Goal: Task Accomplishment & Management: Complete application form

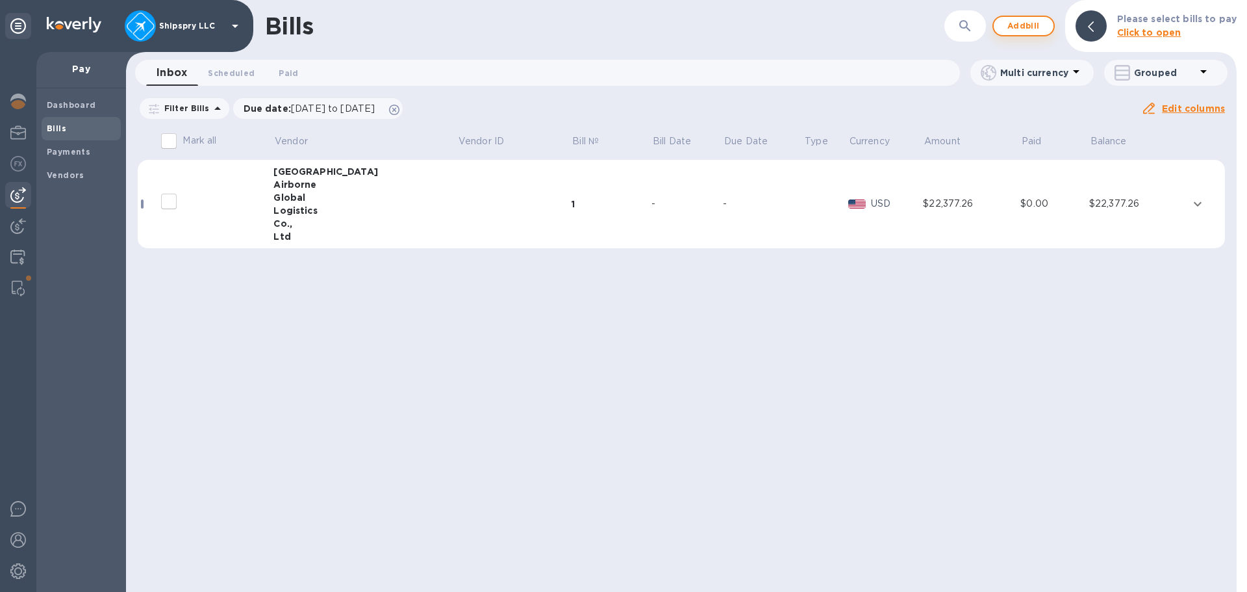
click at [1014, 29] on span "Add bill" at bounding box center [1023, 26] width 39 height 16
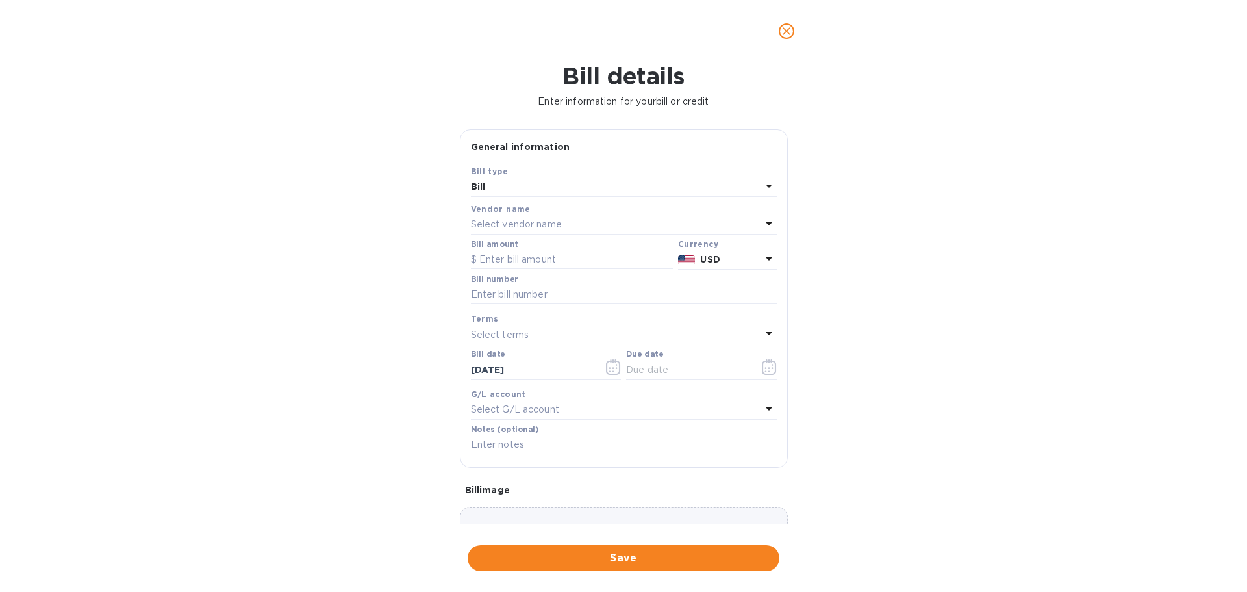
click at [509, 221] on p "Select vendor name" at bounding box center [516, 225] width 91 height 14
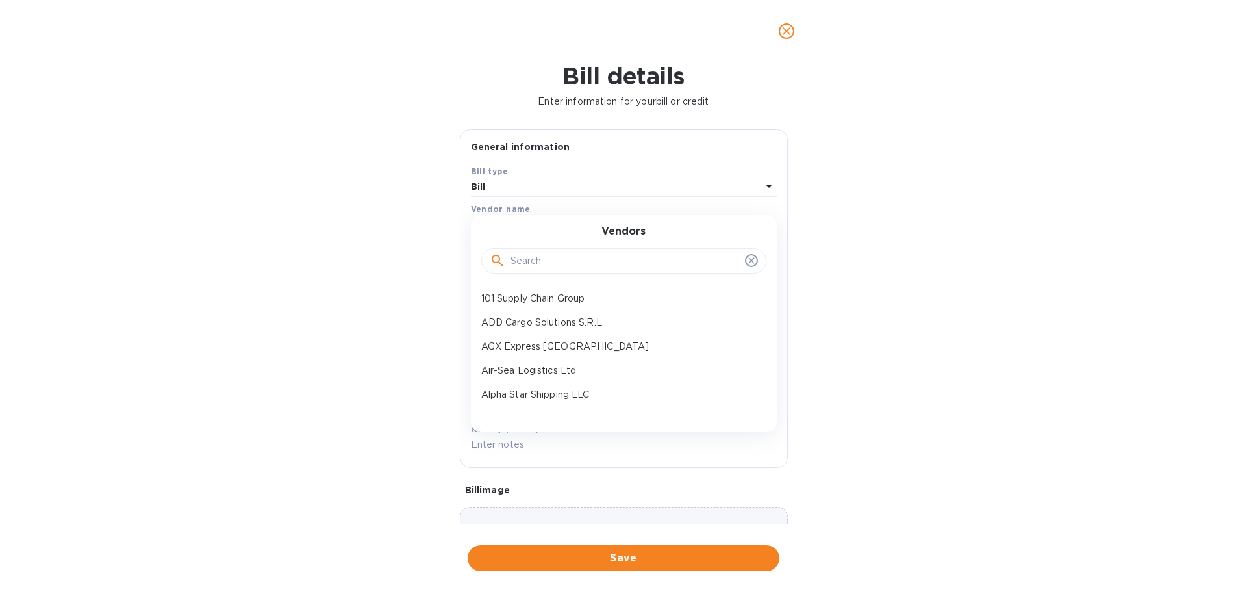
click at [519, 260] on input "text" at bounding box center [624, 260] width 229 height 19
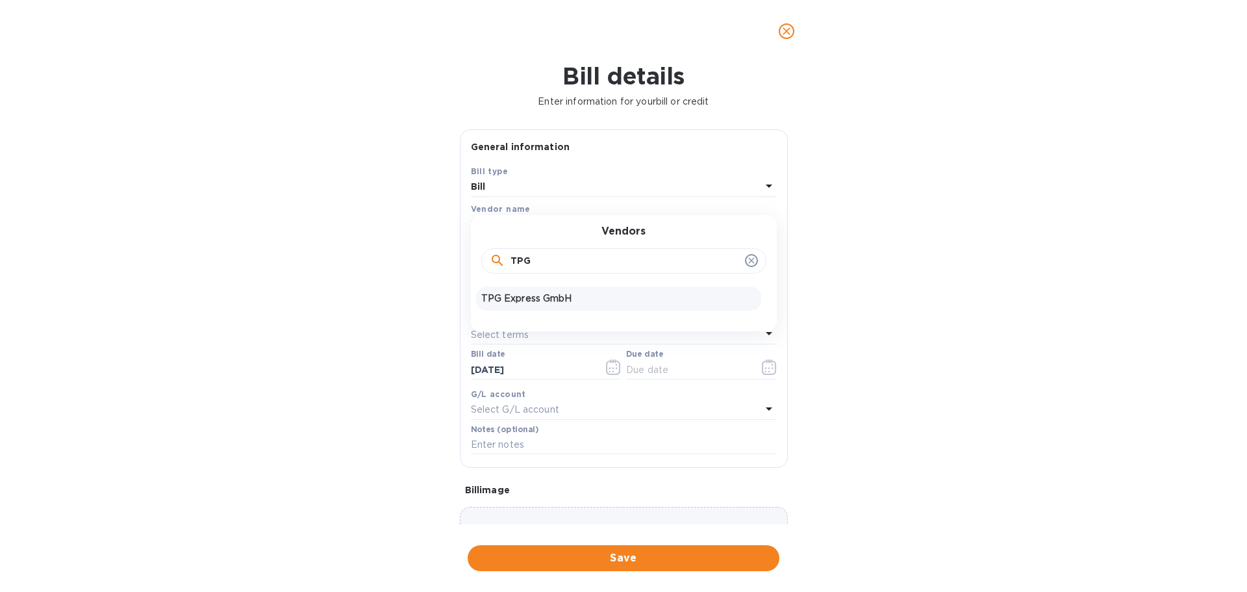
type input "TPG"
click at [520, 290] on div "TPG Express GmbH" at bounding box center [618, 298] width 285 height 24
type input "[DATE]"
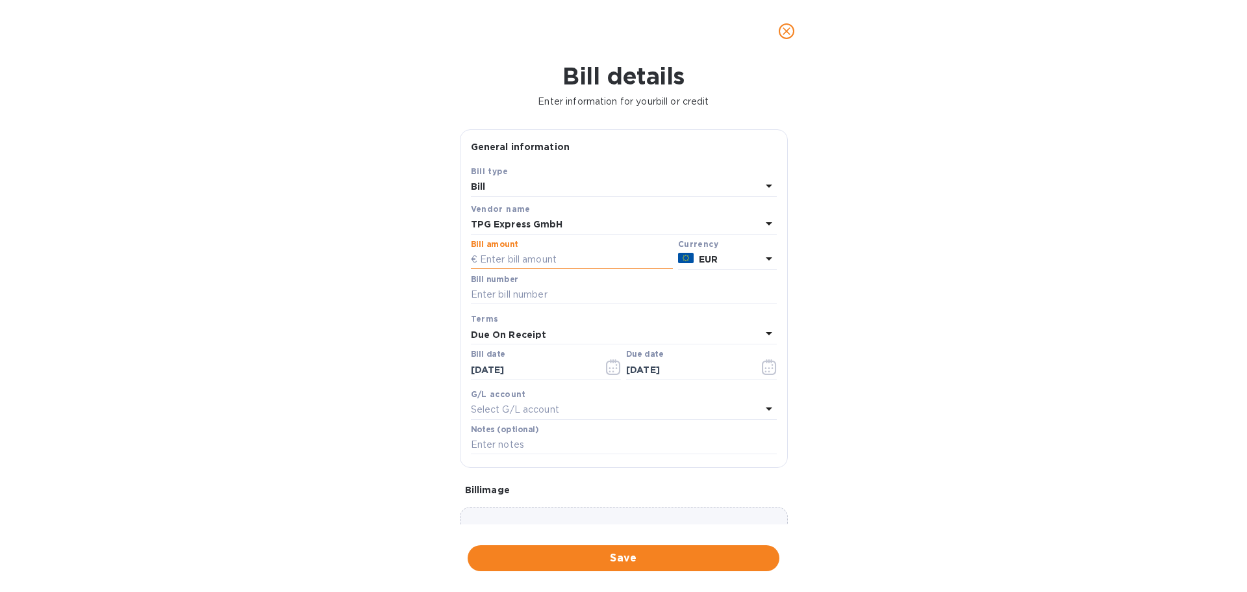
click at [525, 262] on input "text" at bounding box center [572, 259] width 202 height 19
click at [512, 256] on input "text" at bounding box center [572, 259] width 202 height 19
drag, startPoint x: 501, startPoint y: 259, endPoint x: 485, endPoint y: 268, distance: 18.0
click at [501, 259] on input "text" at bounding box center [572, 259] width 202 height 19
type input "1,783.24"
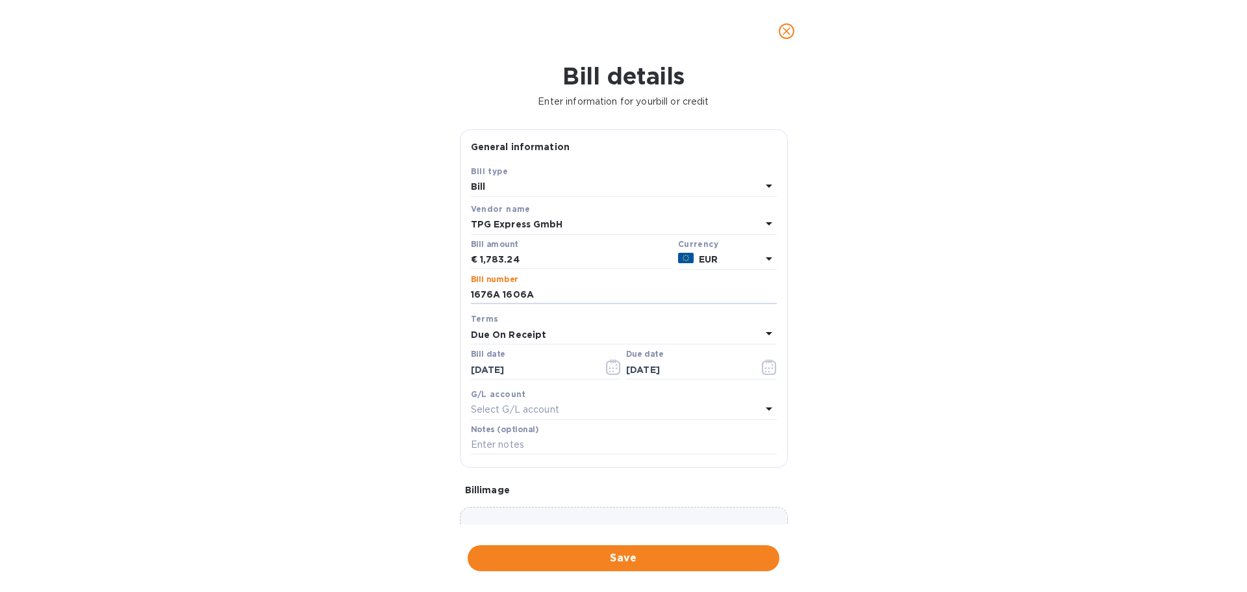
type input "1676A 1606A"
click at [608, 364] on icon "button" at bounding box center [613, 367] width 15 height 16
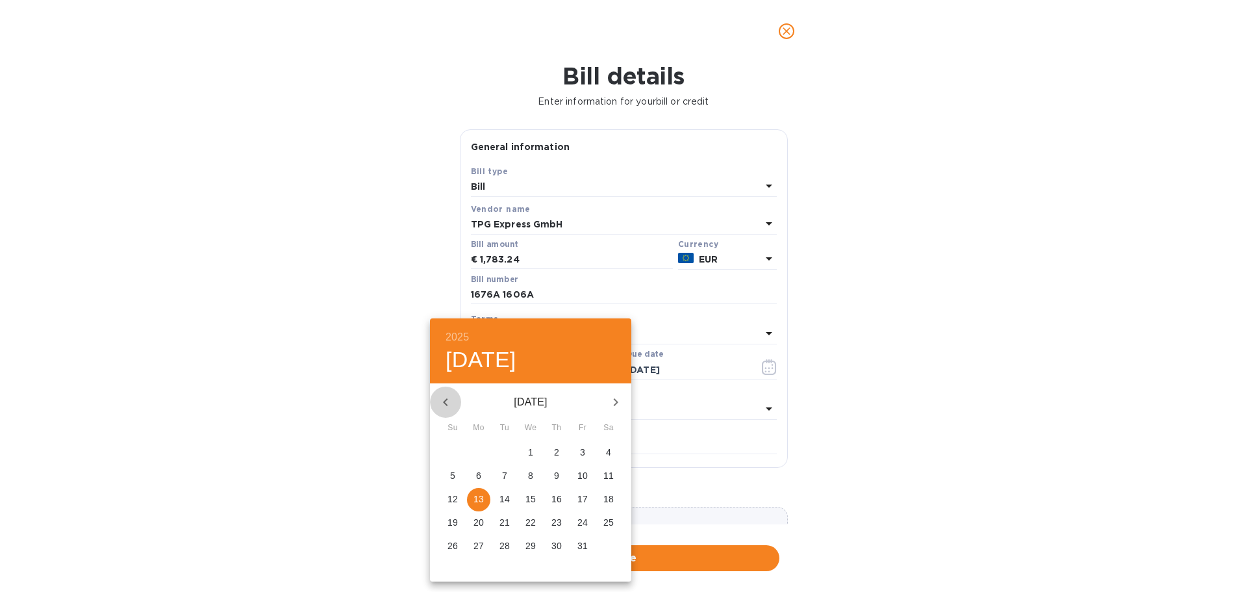
click at [446, 400] on icon "button" at bounding box center [445, 402] width 5 height 8
click at [500, 495] on p "16" at bounding box center [504, 498] width 10 height 13
type input "[DATE]"
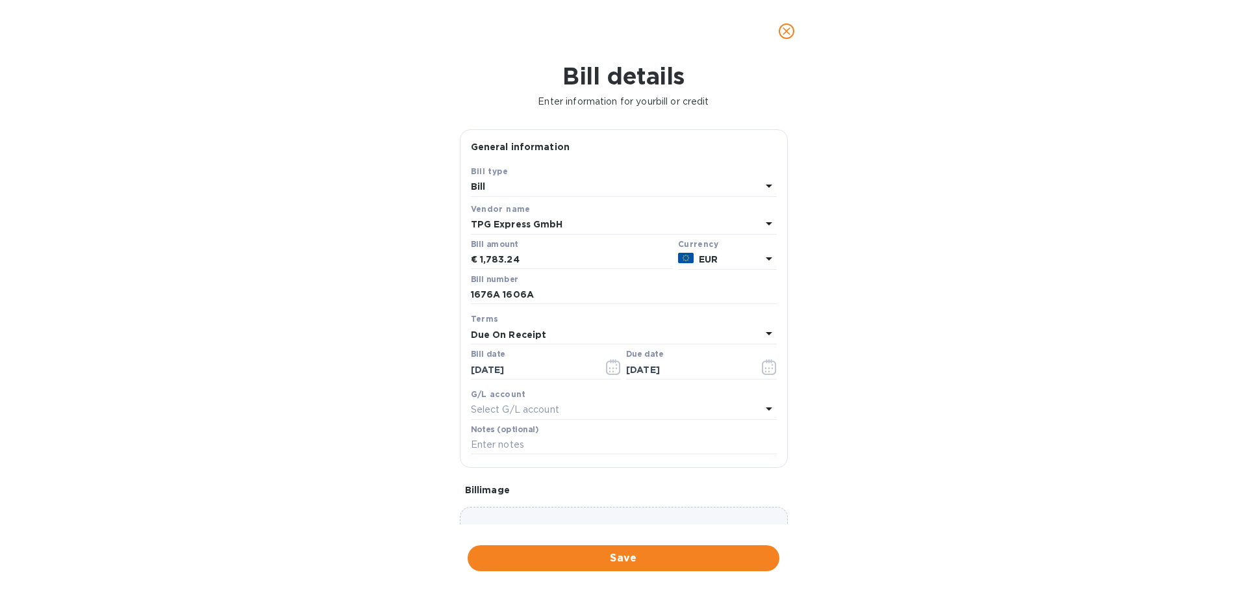
click at [545, 332] on div "Due On Receipt" at bounding box center [616, 334] width 290 height 18
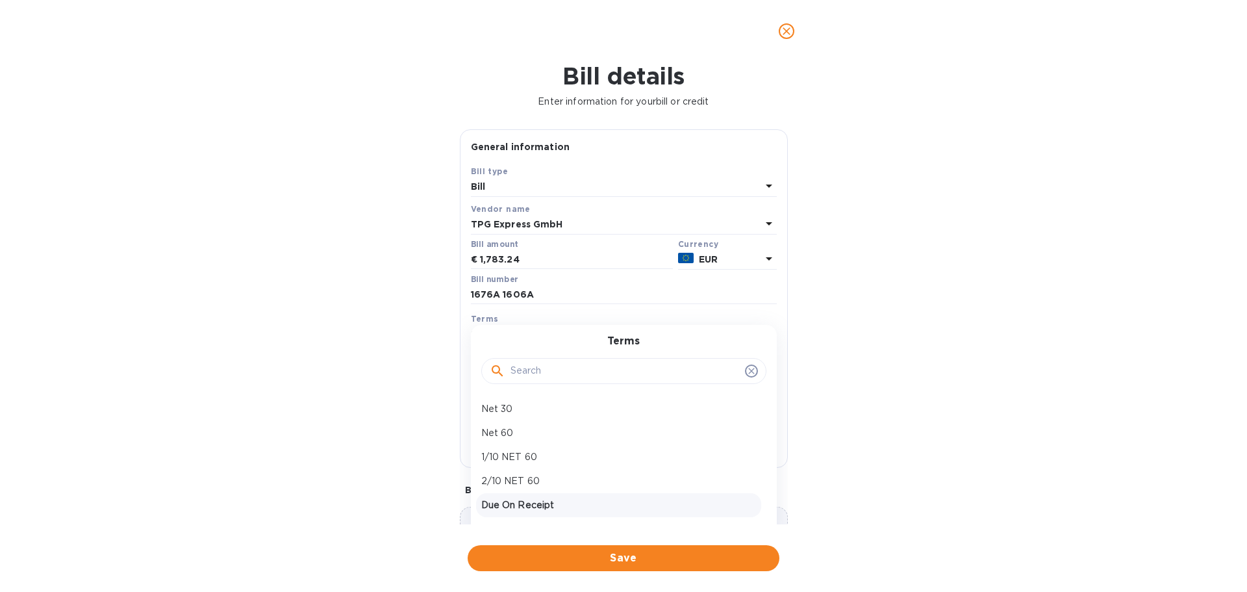
click at [530, 409] on p "Net 30" at bounding box center [618, 409] width 275 height 14
type input "[DATE]"
click at [523, 418] on div "Select G/L account" at bounding box center [616, 410] width 290 height 18
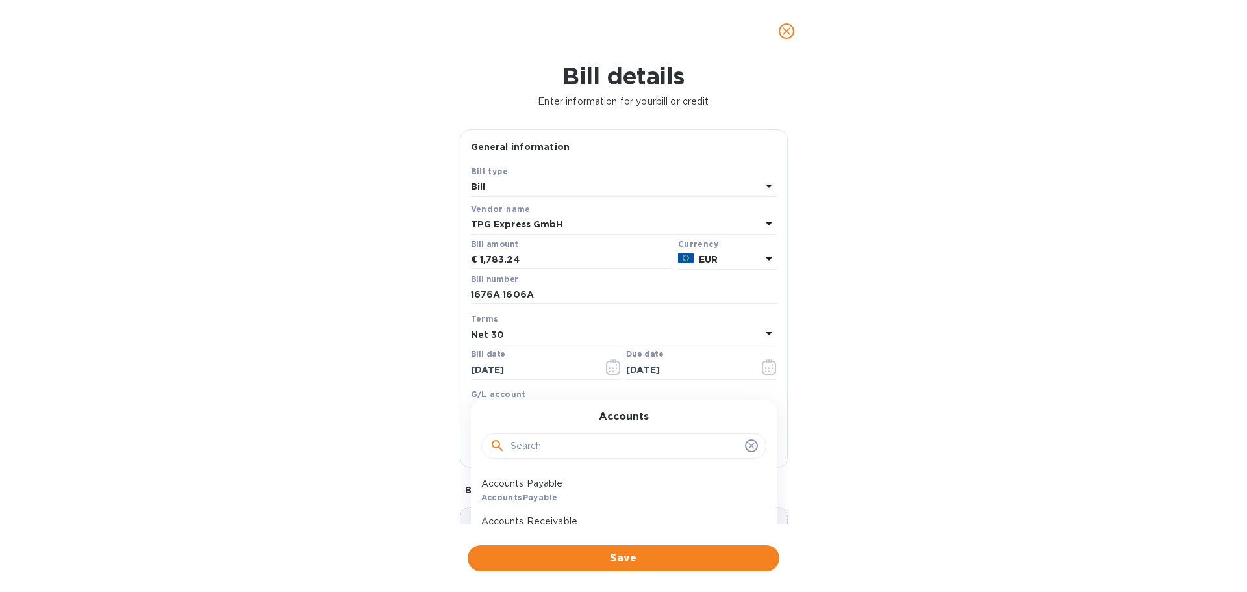
click at [539, 483] on p "Accounts Payable" at bounding box center [618, 484] width 275 height 14
drag, startPoint x: 516, startPoint y: 444, endPoint x: 465, endPoint y: 432, distance: 52.1
click at [514, 443] on input "text" at bounding box center [624, 444] width 306 height 19
type input "s"
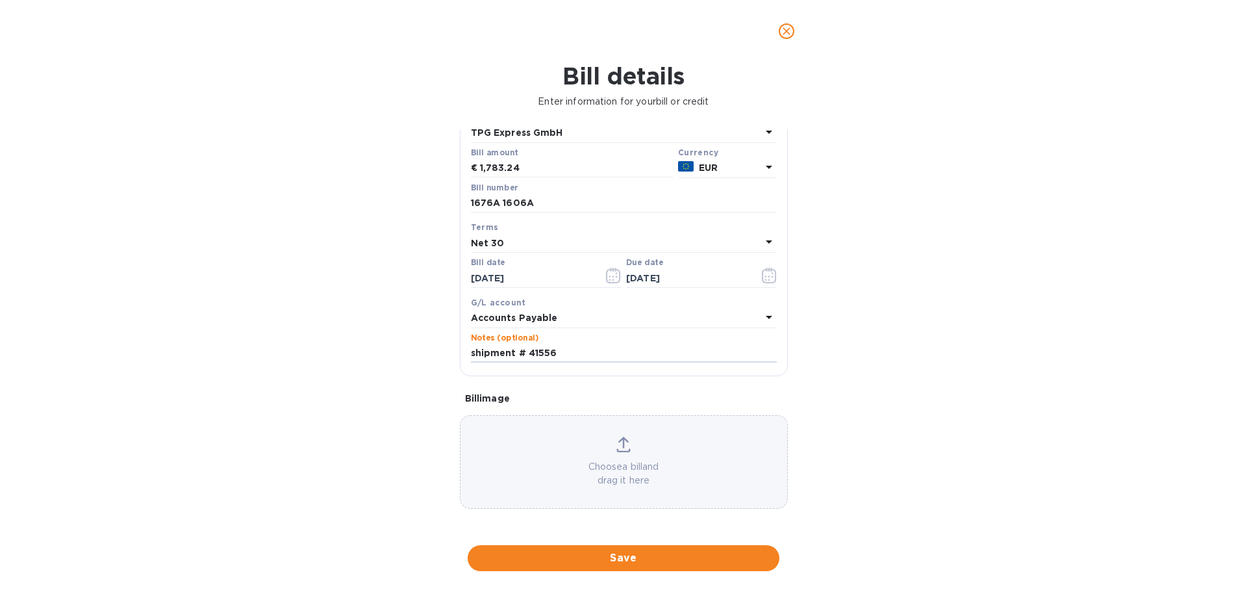
type input "shipment # 41556"
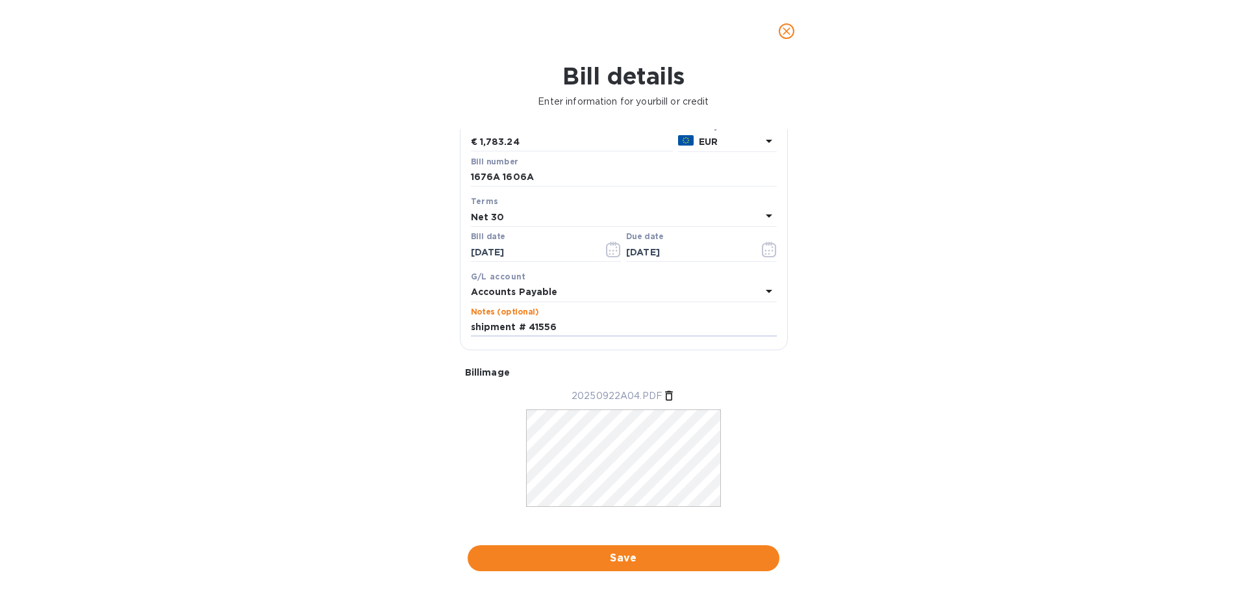
scroll to position [131, 0]
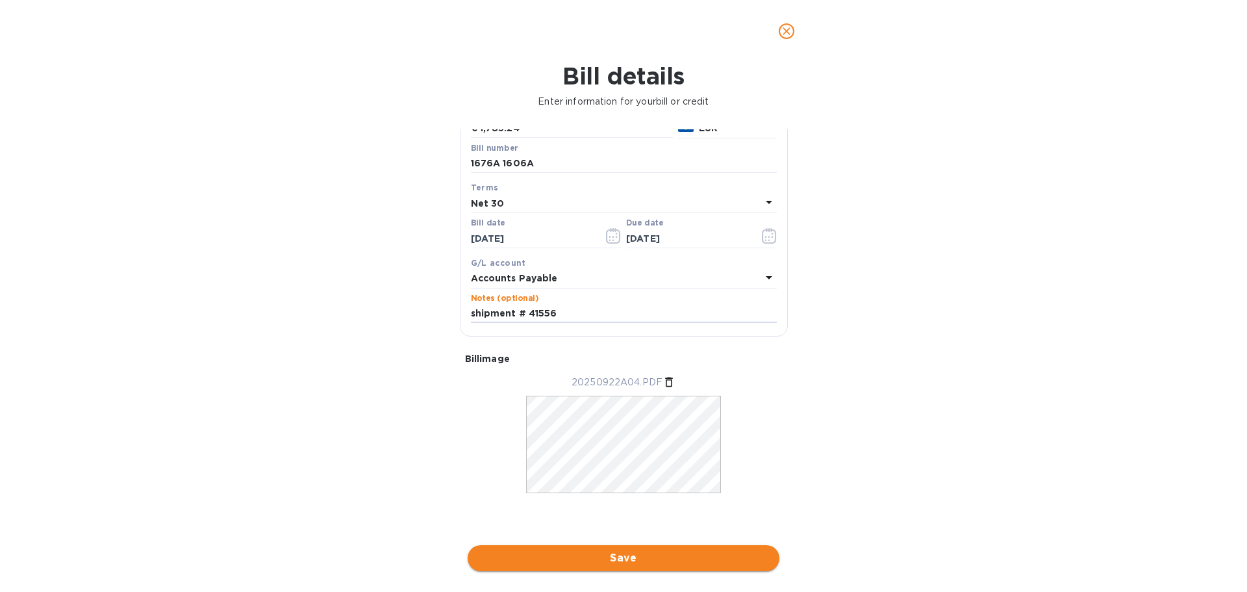
click at [617, 561] on span "Save" at bounding box center [623, 558] width 291 height 16
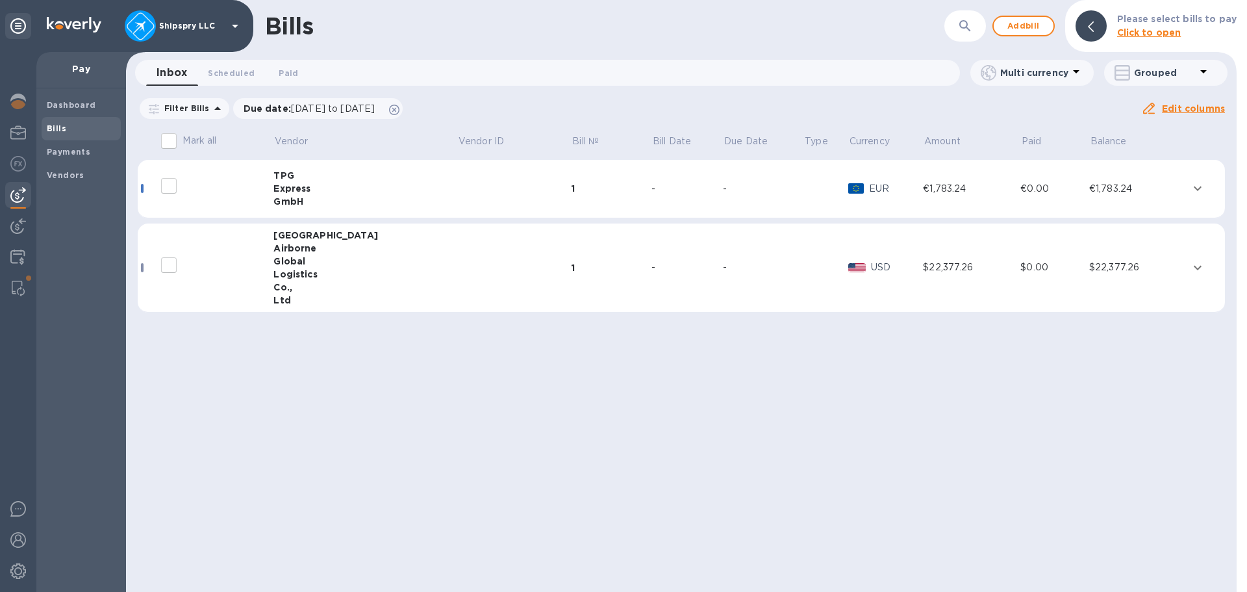
click at [723, 178] on td "-" at bounding box center [763, 189] width 81 height 58
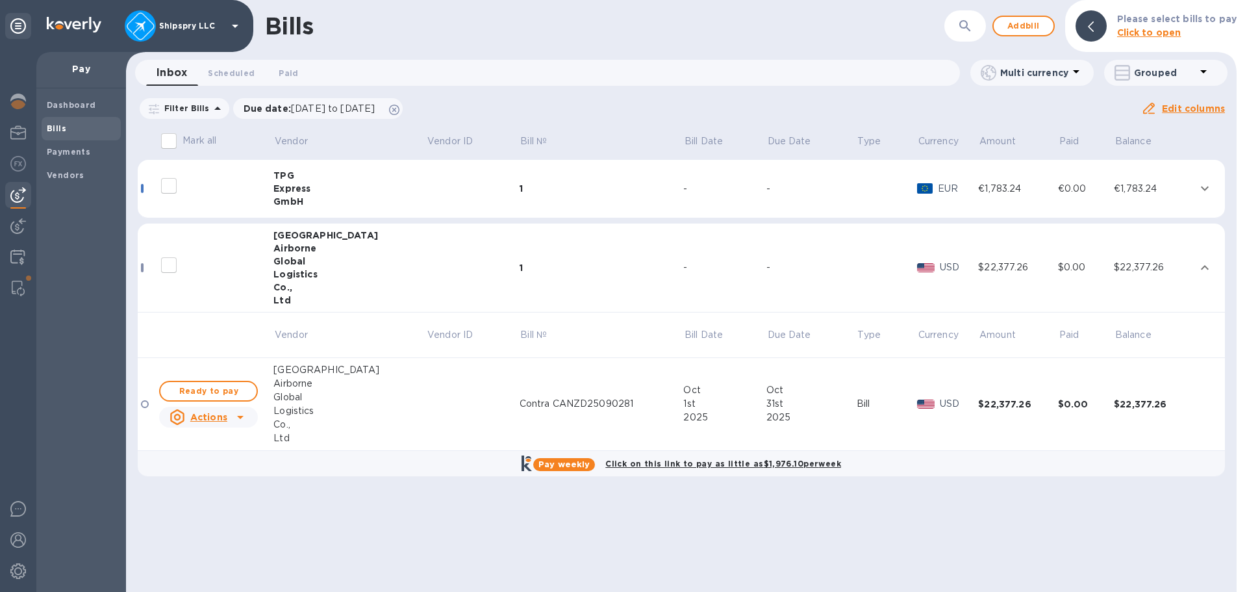
click at [582, 216] on td "1" at bounding box center [601, 189] width 164 height 58
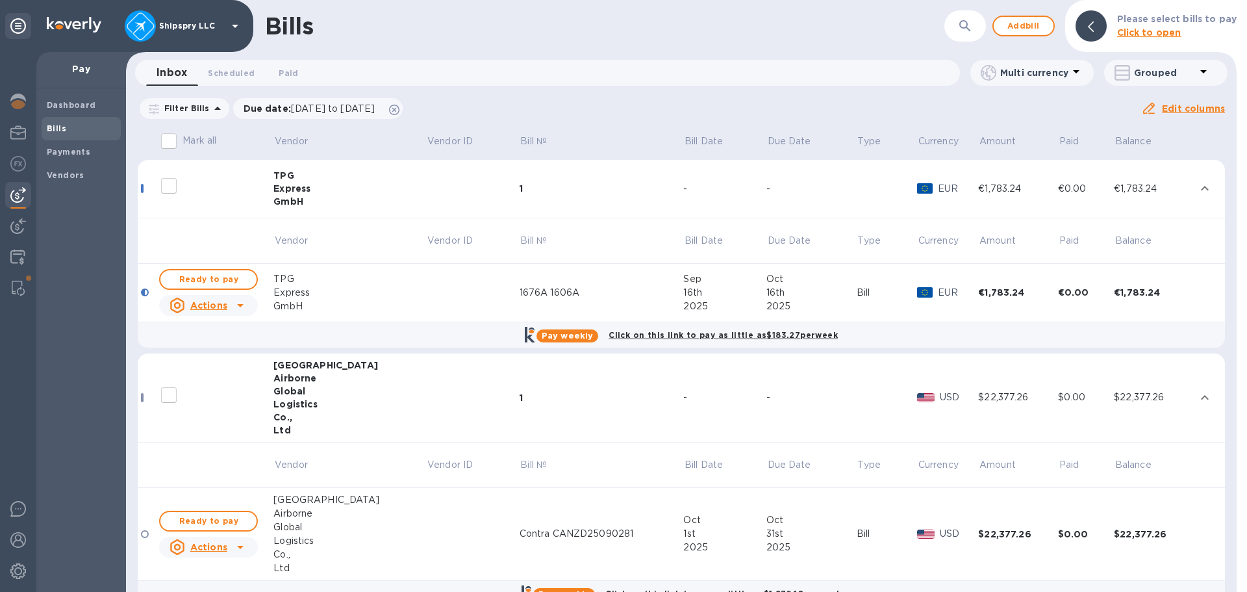
click at [351, 288] on div "Express" at bounding box center [349, 293] width 153 height 14
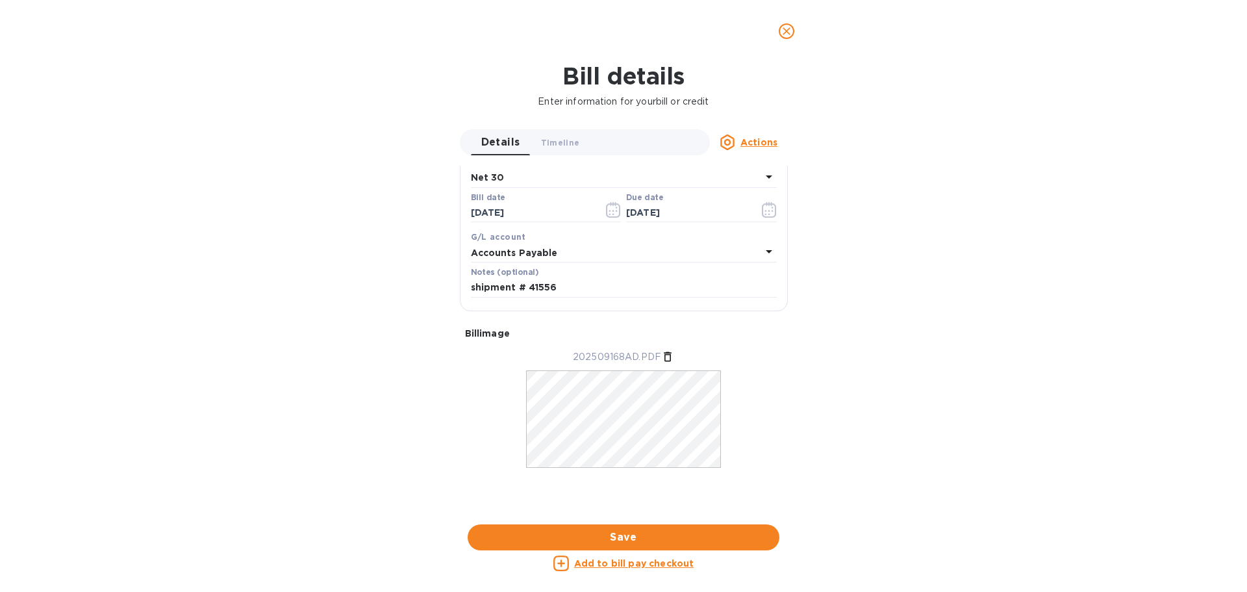
scroll to position [680, 0]
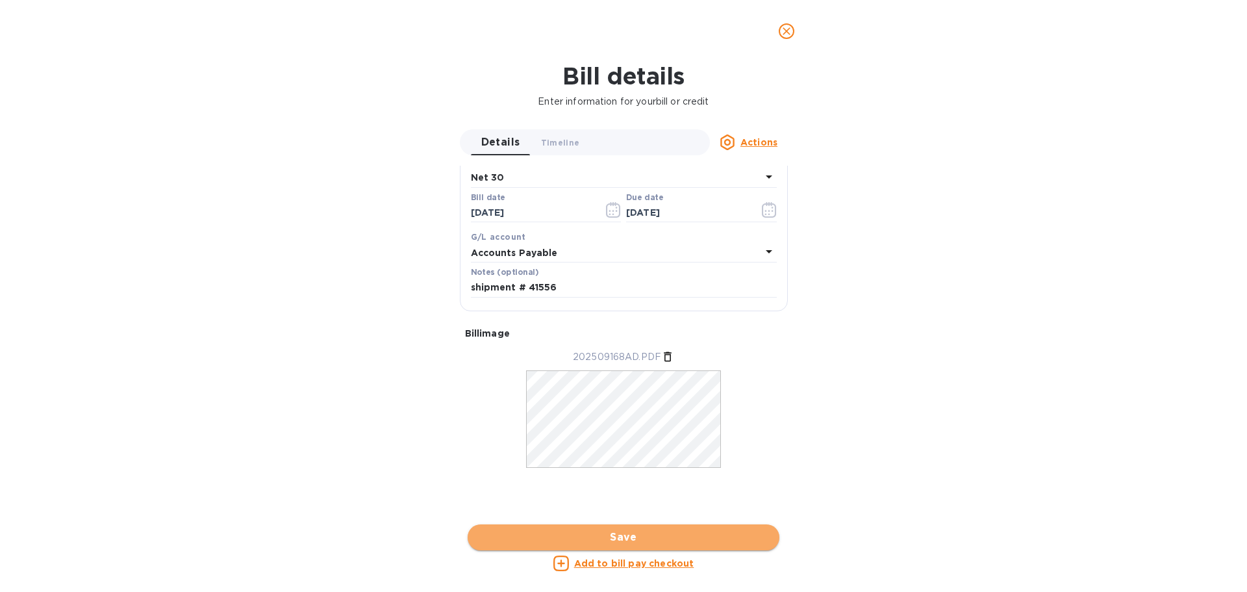
click at [619, 540] on span "Save" at bounding box center [623, 537] width 291 height 16
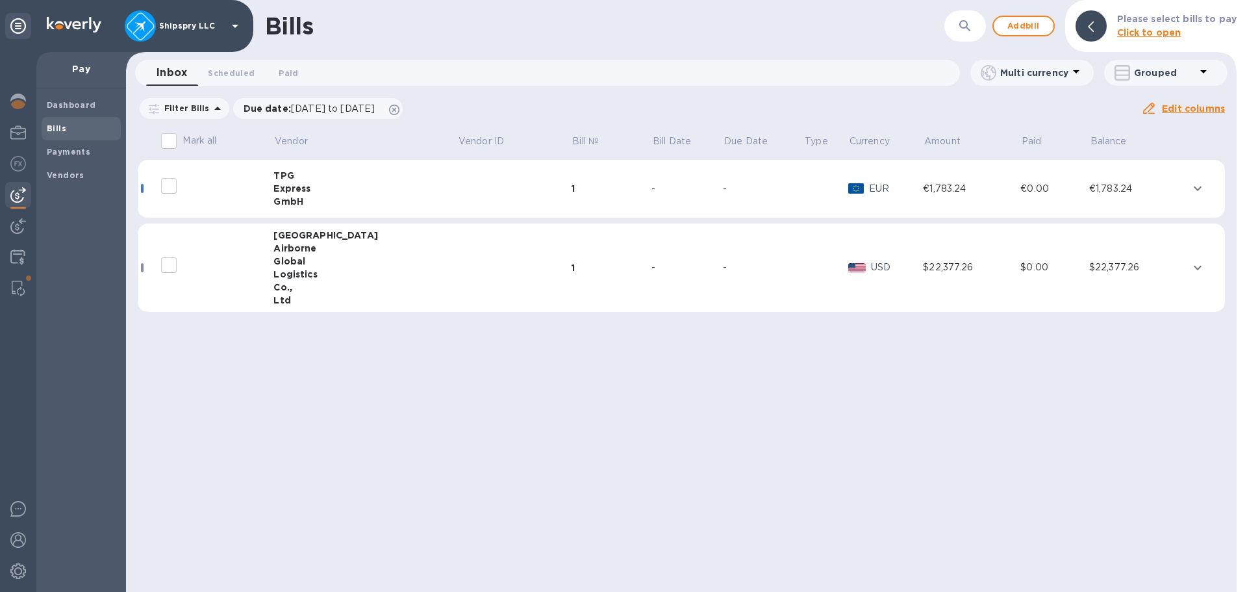
click at [1193, 189] on icon "expand row" at bounding box center [1197, 188] width 8 height 5
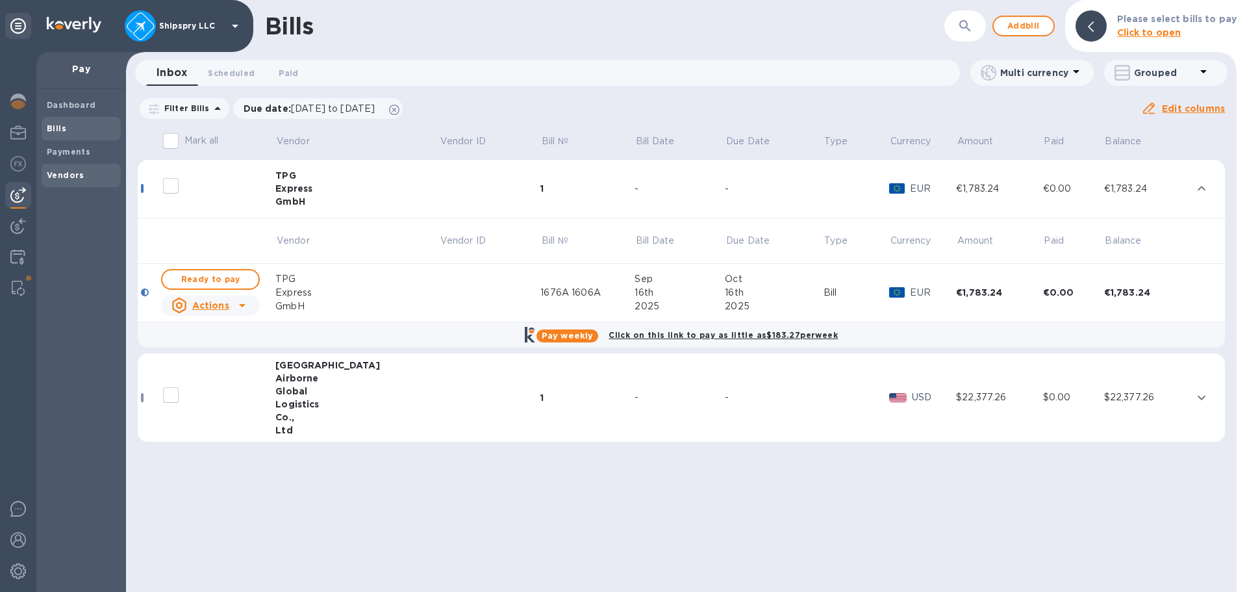
click at [75, 152] on b "Payments" at bounding box center [69, 152] width 44 height 10
